Goal: Check status: Check status

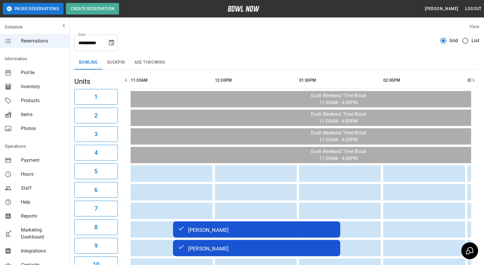
scroll to position [0, 750]
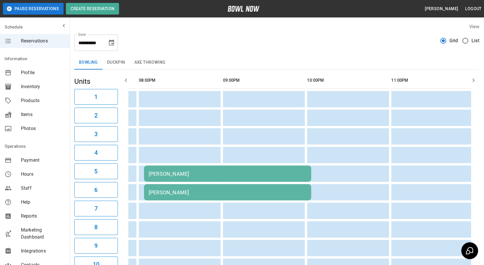
click at [240, 176] on td "[PERSON_NAME]" at bounding box center [227, 173] width 167 height 16
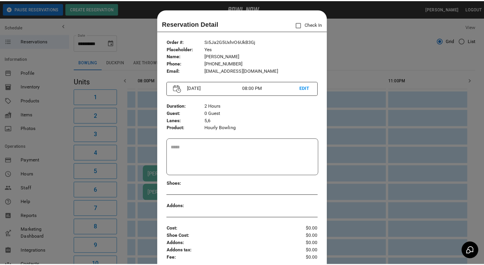
scroll to position [9, 0]
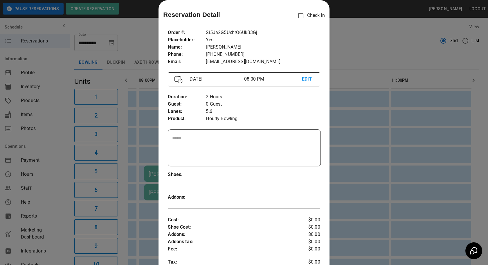
click at [386, 155] on div at bounding box center [244, 132] width 488 height 265
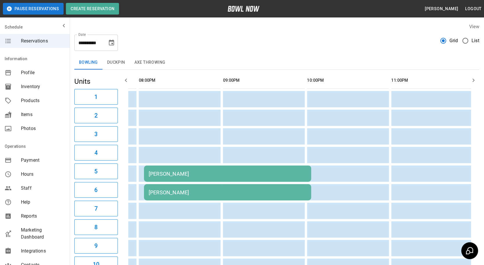
scroll to position [0, 746]
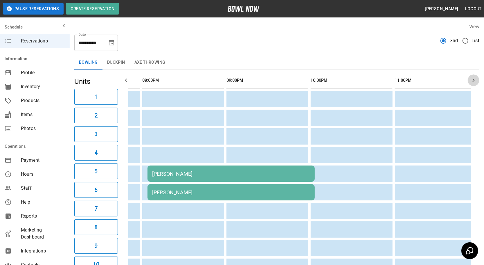
click at [473, 82] on icon "button" at bounding box center [473, 80] width 7 height 7
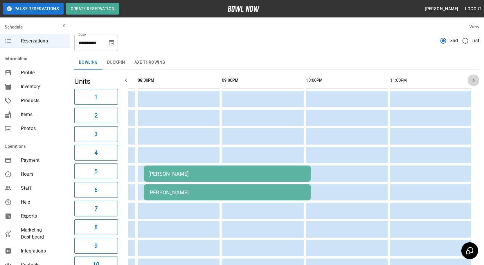
click at [473, 82] on icon "button" at bounding box center [473, 80] width 7 height 7
click at [126, 81] on icon "button" at bounding box center [126, 80] width 7 height 7
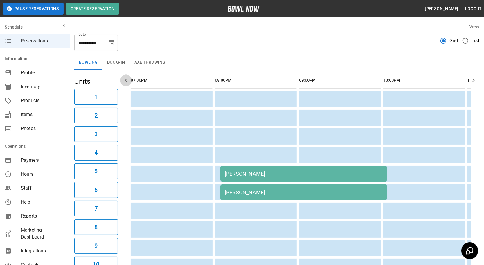
click at [126, 81] on icon "button" at bounding box center [126, 80] width 7 height 7
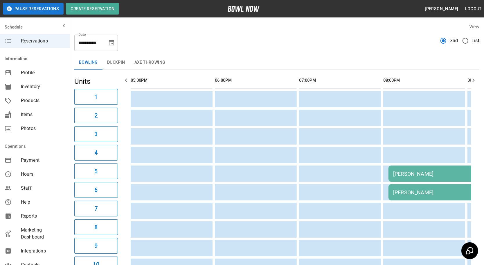
click at [473, 77] on icon "button" at bounding box center [473, 80] width 7 height 7
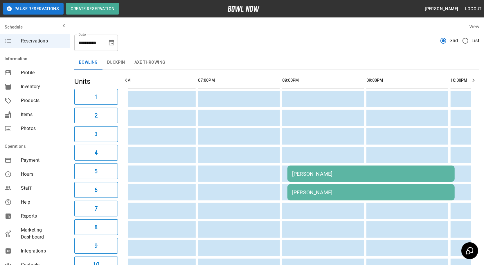
click at [473, 77] on icon "button" at bounding box center [473, 80] width 7 height 7
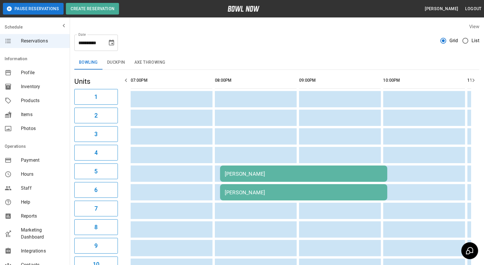
click at [473, 77] on icon "button" at bounding box center [473, 80] width 7 height 7
